Goal: Task Accomplishment & Management: Complete application form

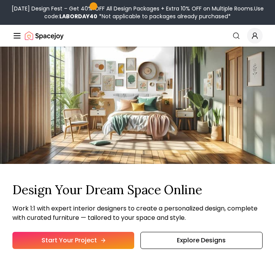
click at [73, 232] on link "Start Your Project" at bounding box center [73, 240] width 122 height 17
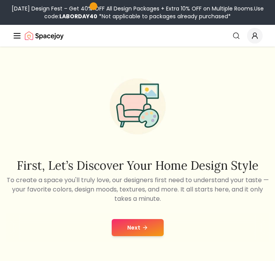
click at [123, 225] on button "Next" at bounding box center [138, 227] width 52 height 17
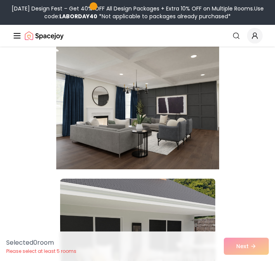
click at [164, 111] on img at bounding box center [137, 107] width 163 height 130
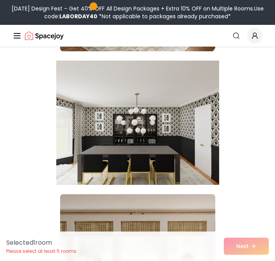
click at [166, 134] on img at bounding box center [137, 122] width 163 height 130
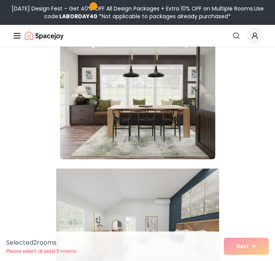
click at [162, 196] on img at bounding box center [137, 230] width 163 height 130
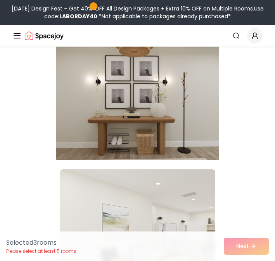
click at [187, 110] on img at bounding box center [137, 98] width 163 height 130
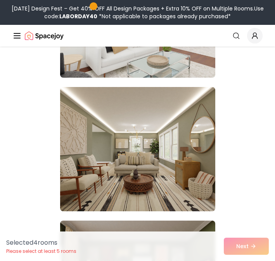
scroll to position [2868, 0]
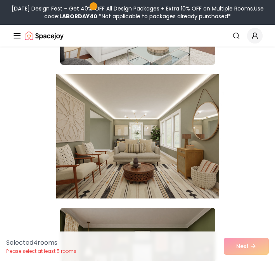
click at [183, 131] on img at bounding box center [137, 136] width 163 height 130
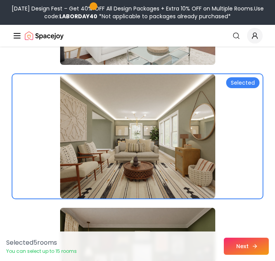
click at [232, 250] on button "Next" at bounding box center [246, 245] width 45 height 17
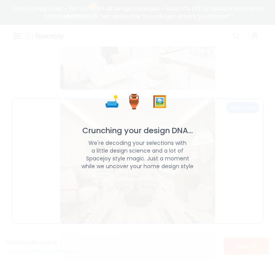
scroll to position [2893, 0]
